Goal: Information Seeking & Learning: Learn about a topic

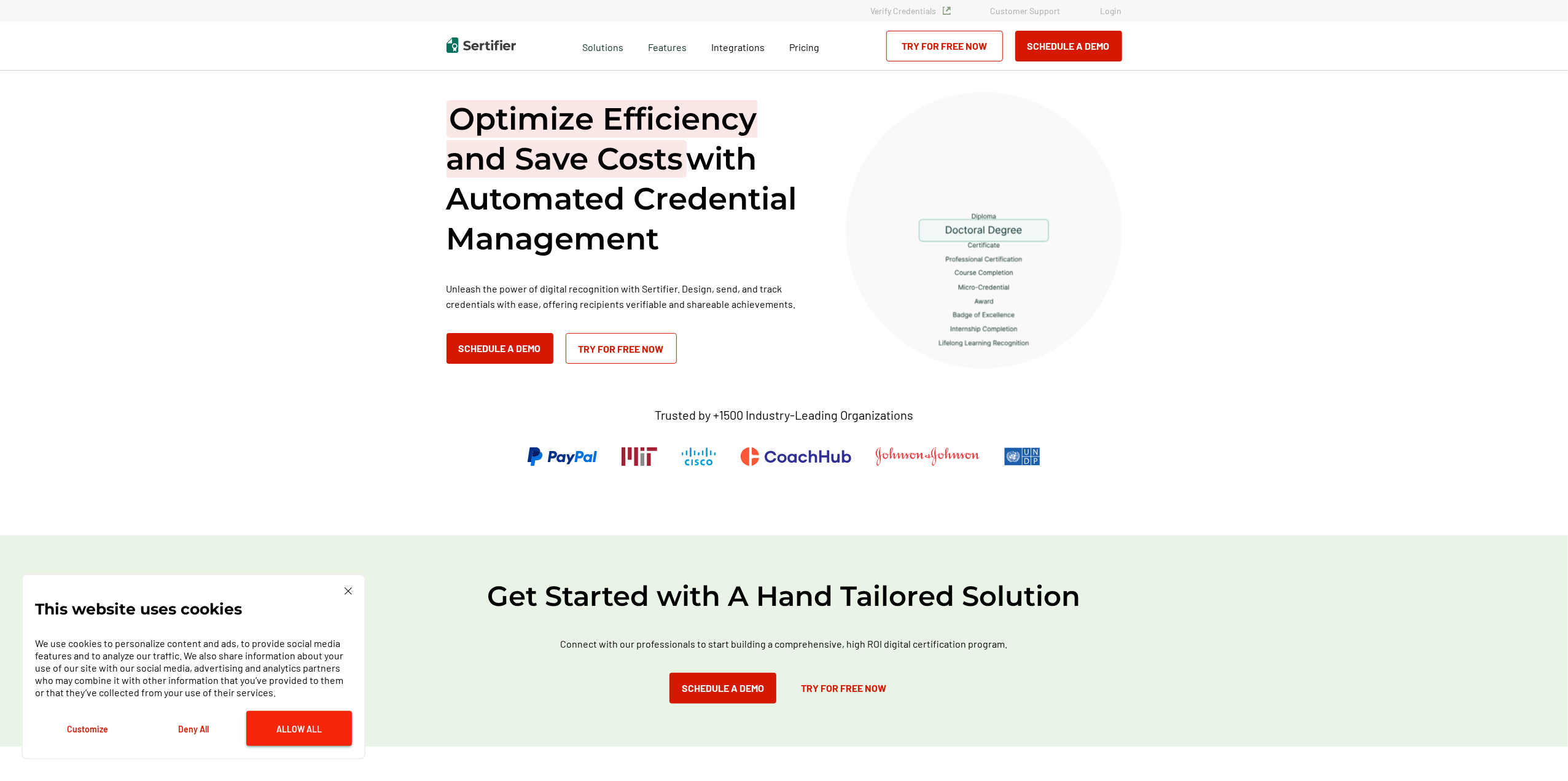
click at [286, 724] on button "Allow All" at bounding box center [298, 728] width 106 height 35
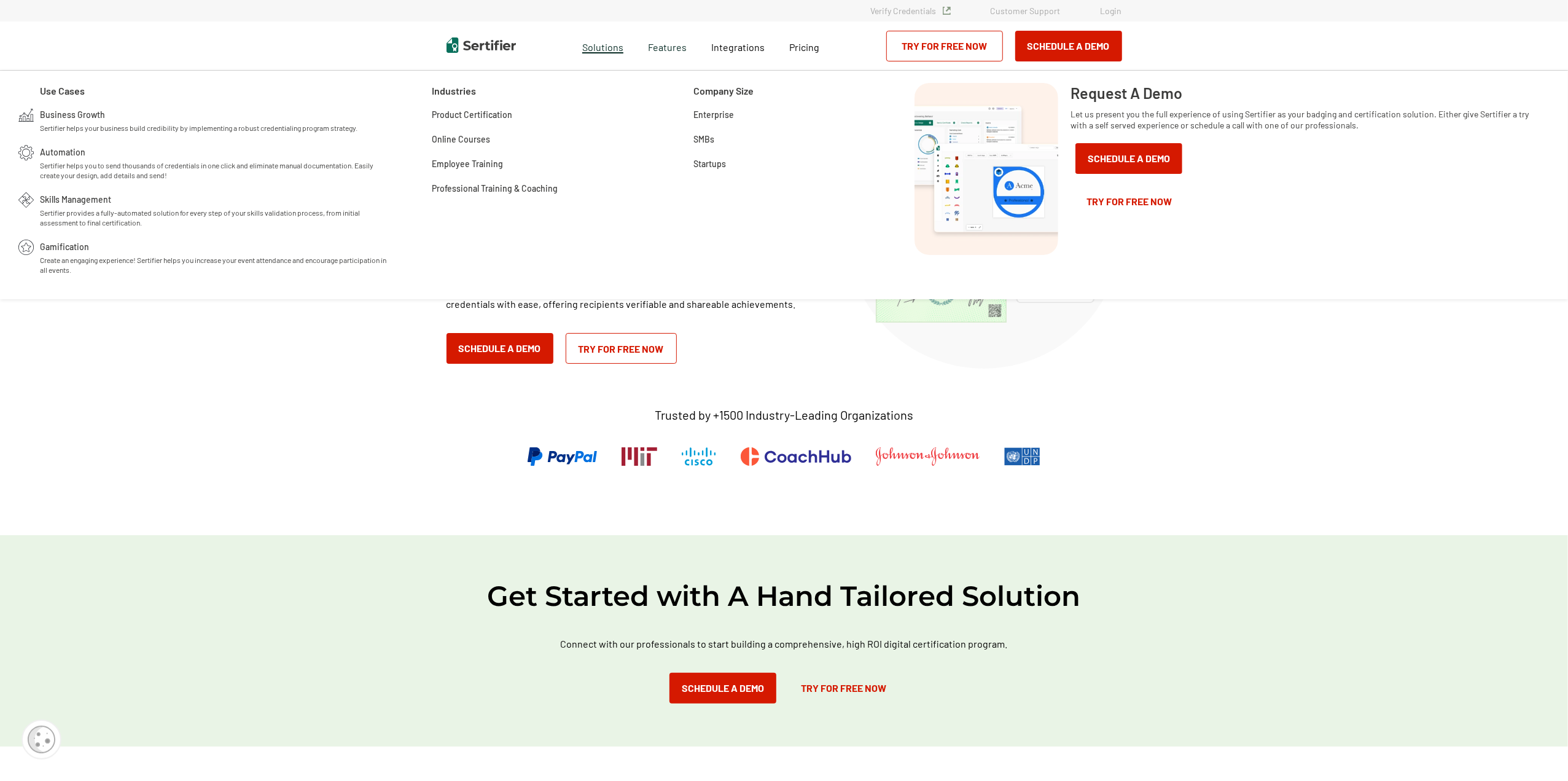
click at [597, 45] on span "Solutions" at bounding box center [602, 45] width 41 height 15
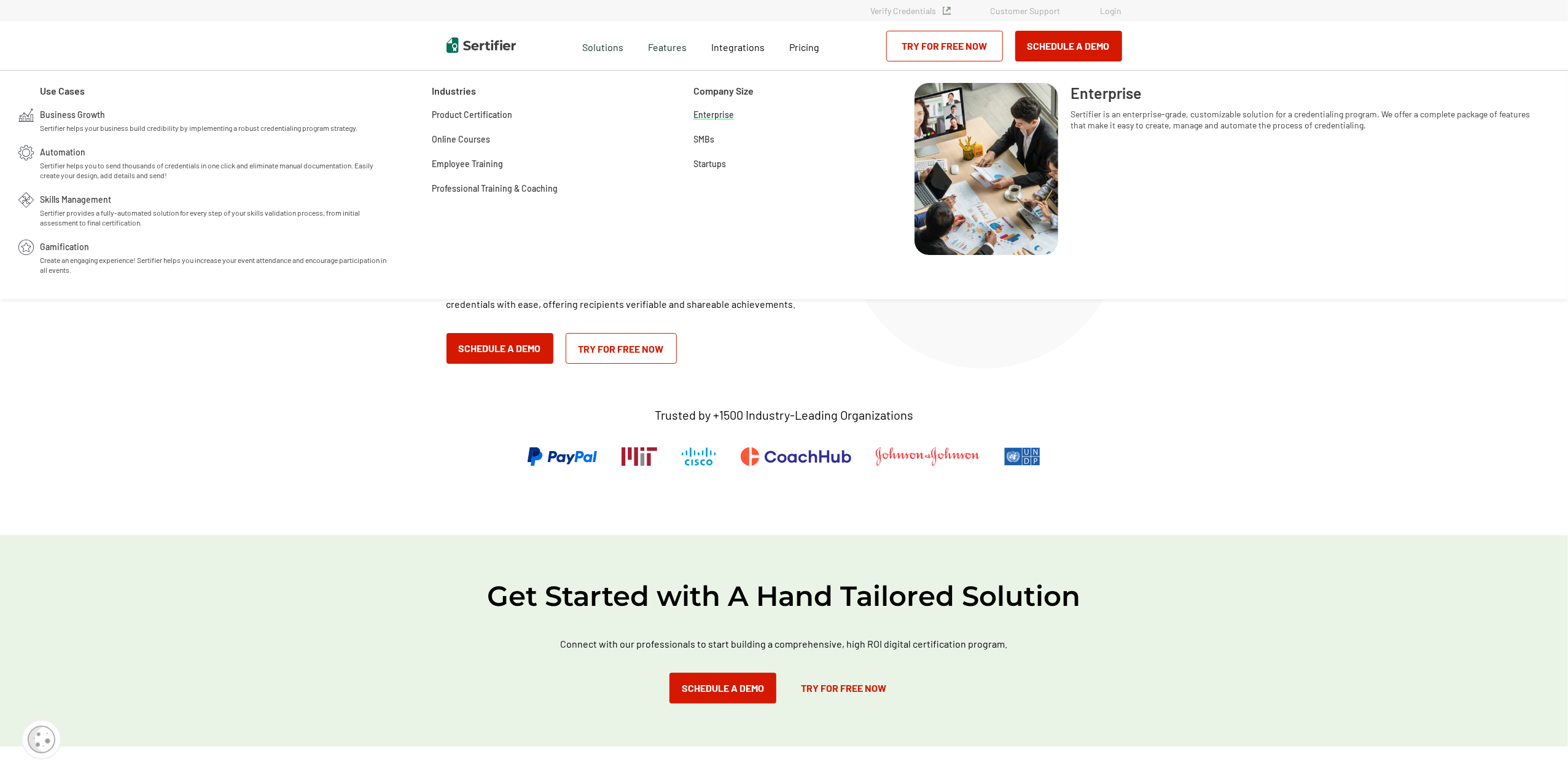
click at [722, 120] on span "Enterprise" at bounding box center [713, 113] width 41 height 12
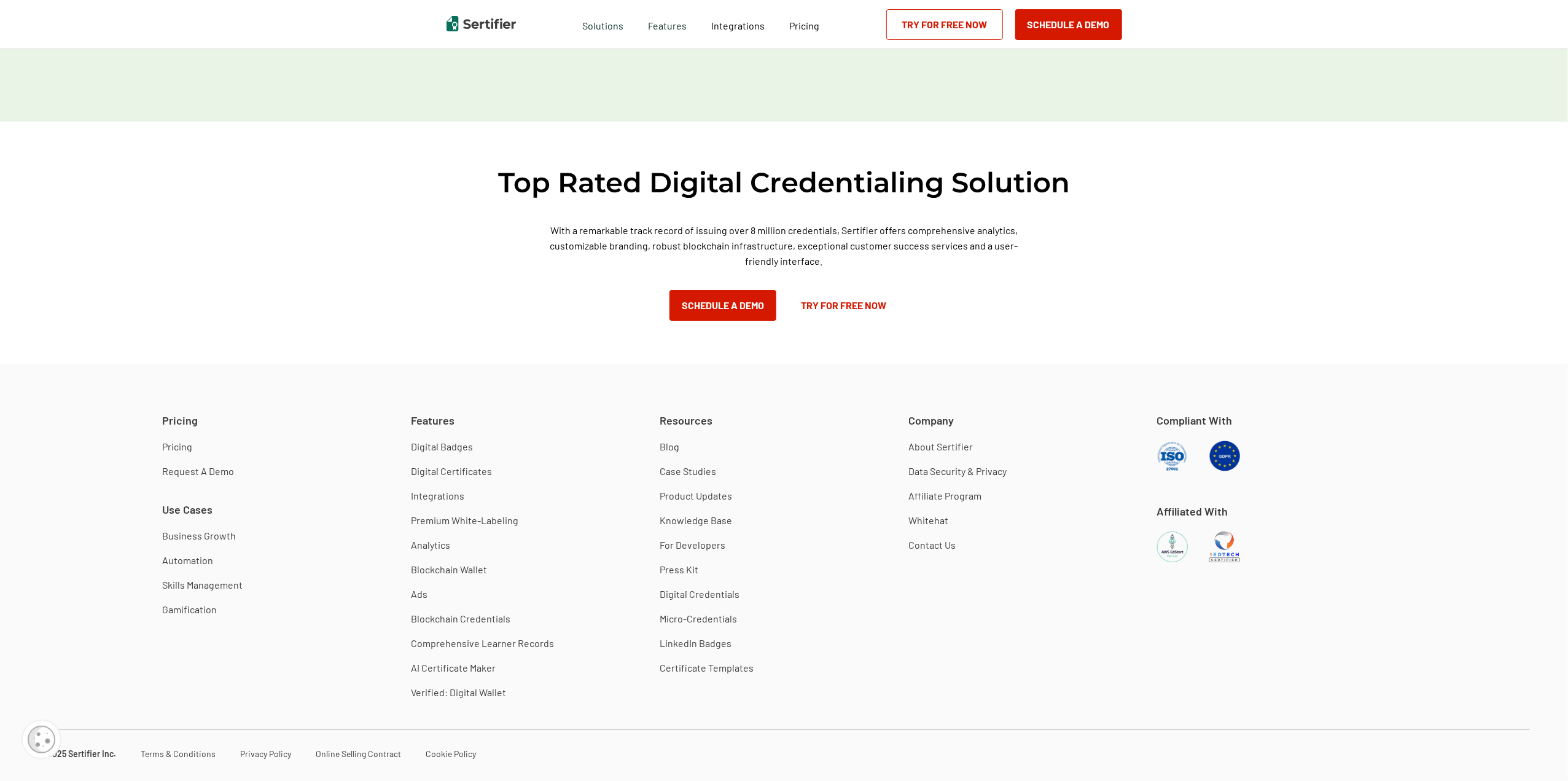
scroll to position [1956, 0]
